Goal: Task Accomplishment & Management: Manage account settings

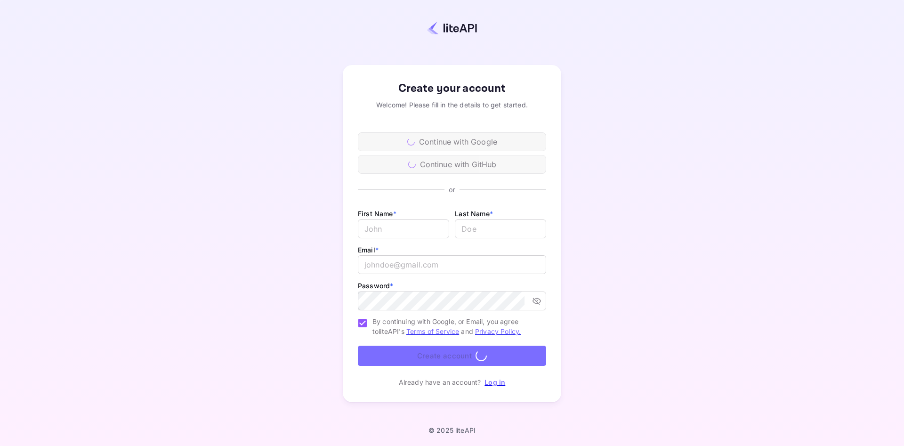
click at [585, 144] on div "Create your account Welcome! Please fill in the details to get started. Continu…" at bounding box center [451, 233] width 821 height 385
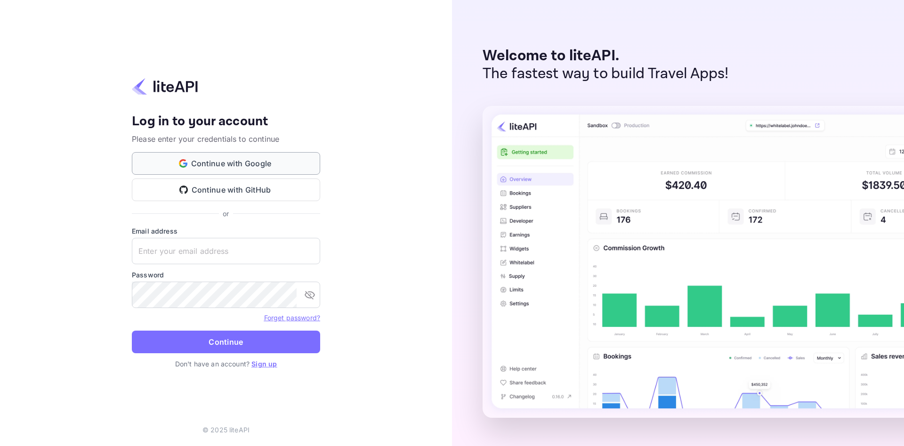
click at [234, 169] on button "Continue with Google" at bounding box center [226, 163] width 188 height 23
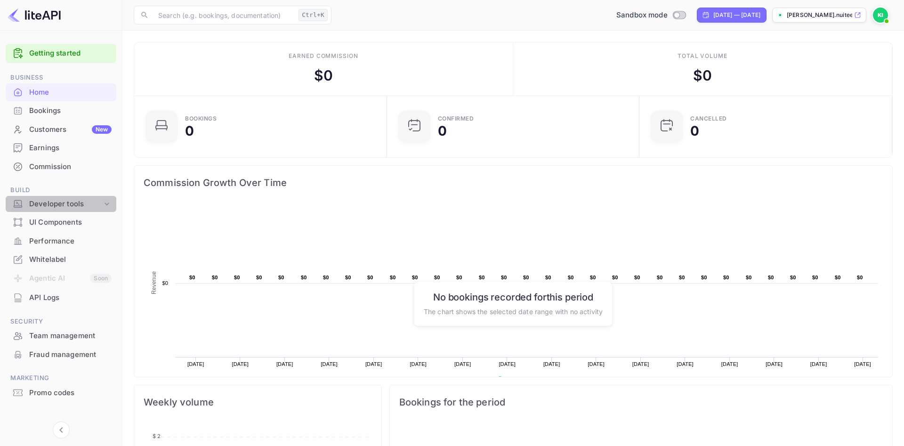
click at [91, 207] on div "Developer tools" at bounding box center [65, 204] width 73 height 11
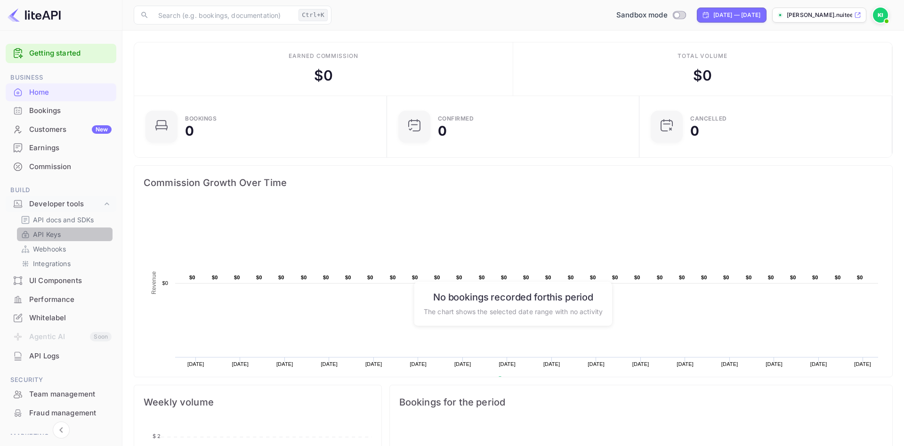
click at [48, 237] on p "API Keys" at bounding box center [47, 234] width 28 height 10
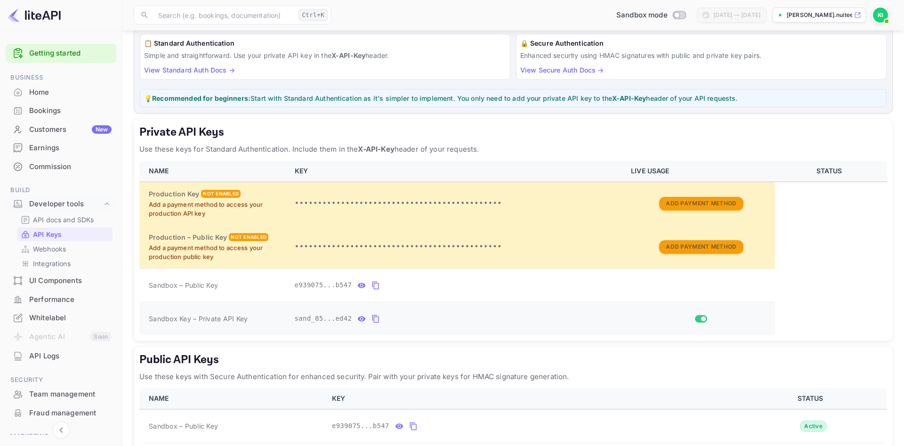
scroll to position [120, 0]
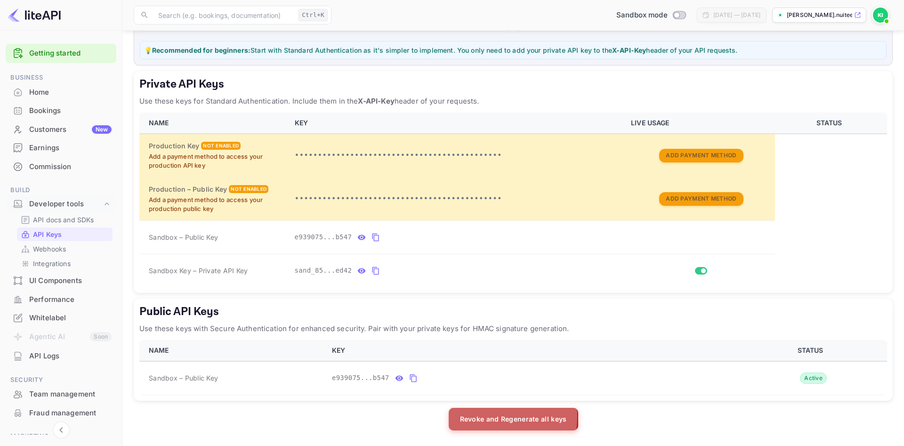
click at [469, 416] on button "Revoke and Regenerate all keys" at bounding box center [514, 419] width 130 height 23
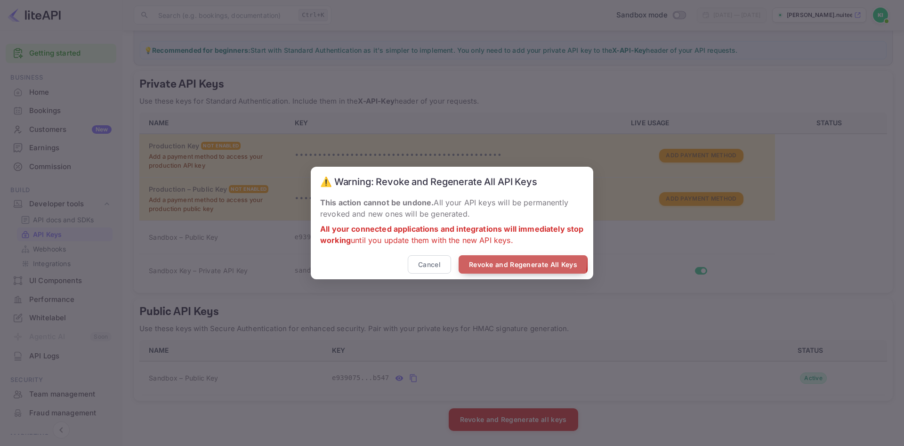
click at [491, 260] on button "Revoke and Regenerate All Keys" at bounding box center [523, 264] width 129 height 18
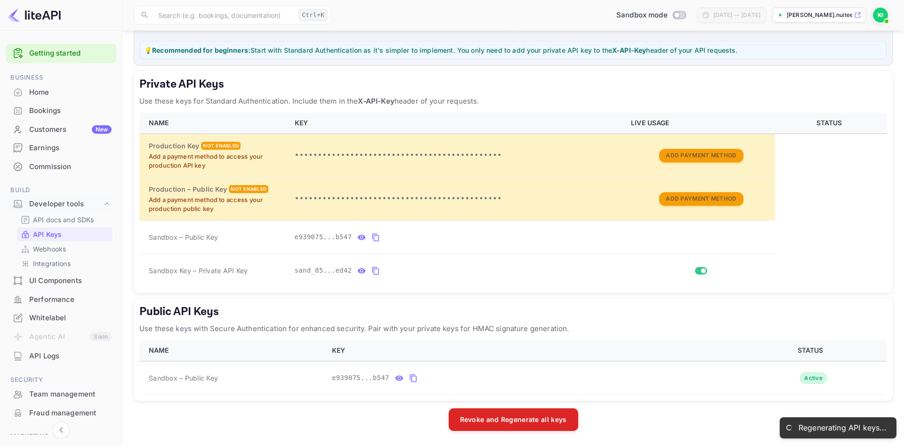
scroll to position [53, 0]
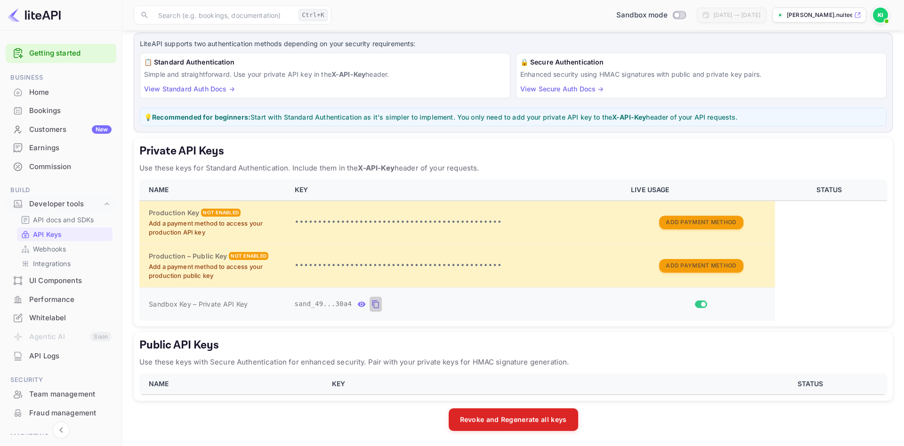
click at [372, 302] on icon "private api keys table" at bounding box center [375, 304] width 7 height 8
click at [701, 302] on input "Switch" at bounding box center [703, 304] width 17 height 6
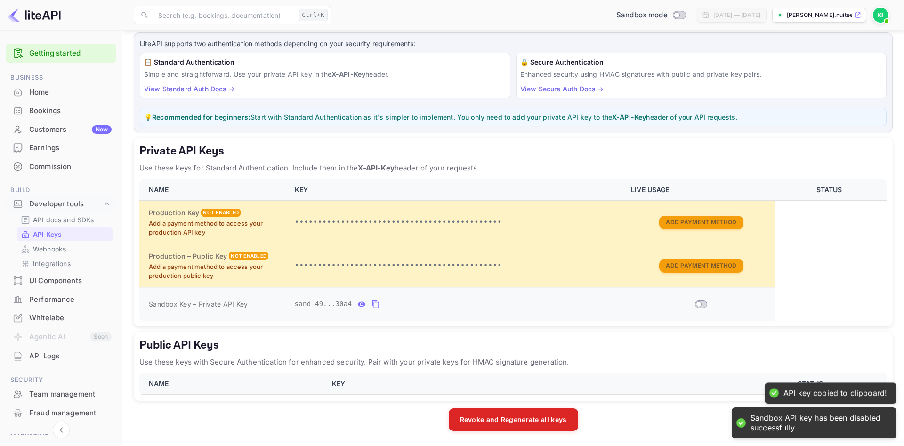
click at [699, 303] on input "Switch" at bounding box center [698, 304] width 17 height 6
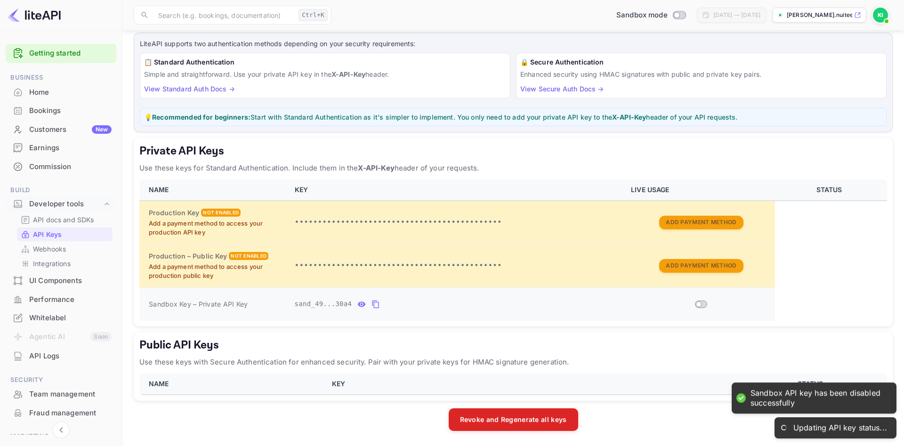
checkbox input "true"
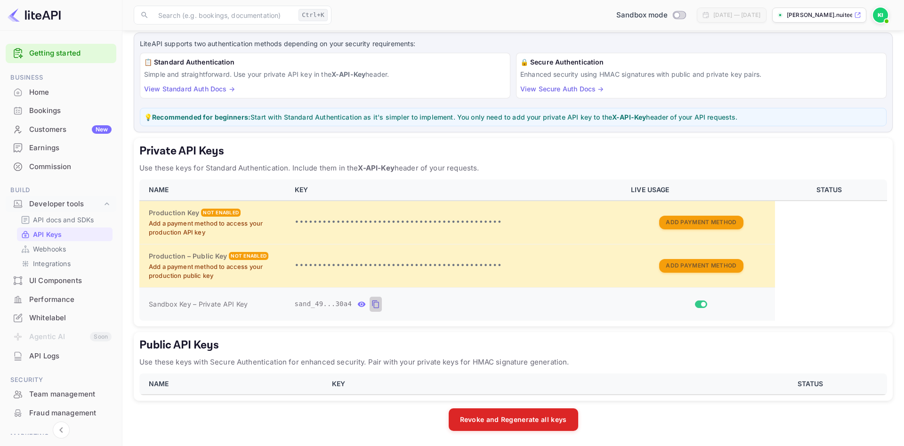
click at [372, 302] on icon "private api keys table" at bounding box center [376, 304] width 8 height 11
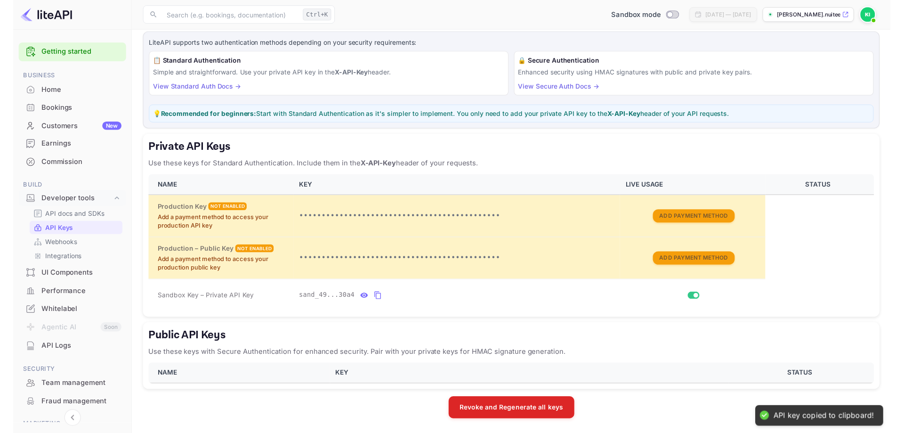
scroll to position [0, 0]
